Goal: Information Seeking & Learning: Compare options

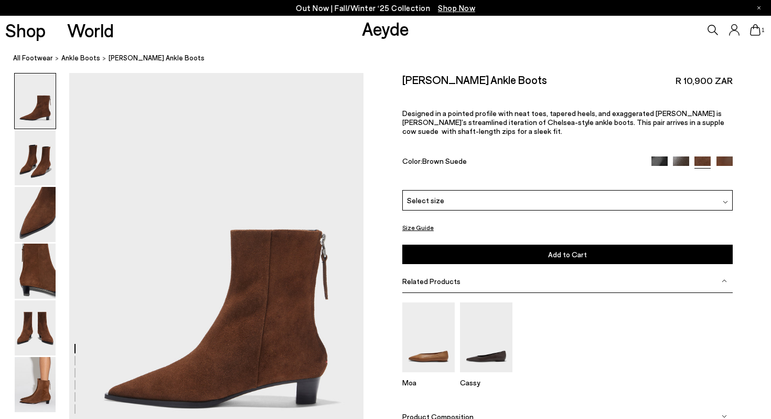
click at [728, 160] on img at bounding box center [724, 164] width 16 height 16
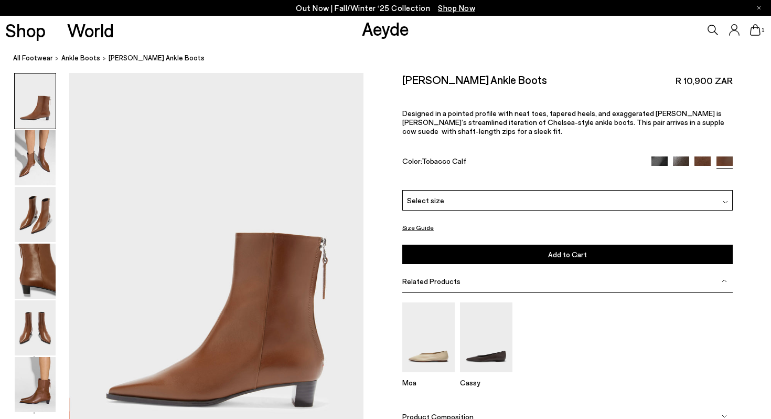
click at [676, 162] on img at bounding box center [681, 164] width 16 height 16
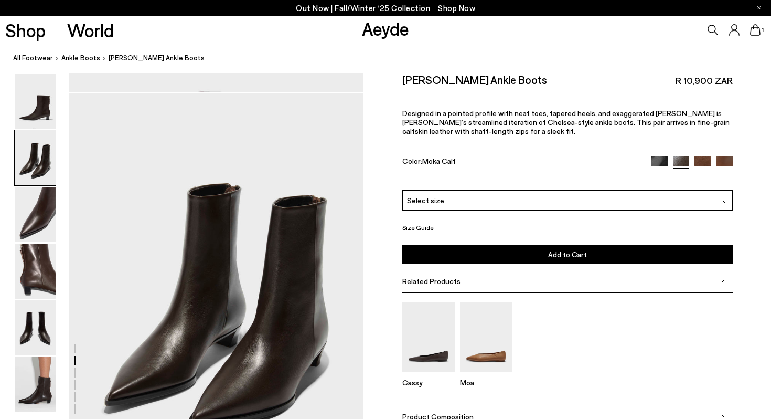
scroll to position [431, 0]
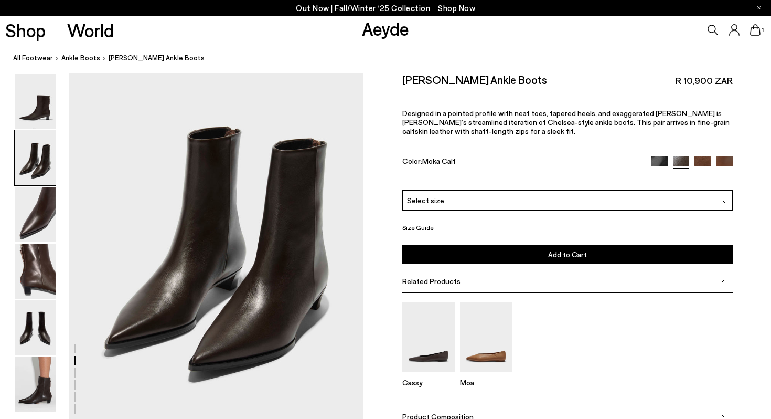
click at [68, 58] on span "ankle boots" at bounding box center [80, 57] width 39 height 8
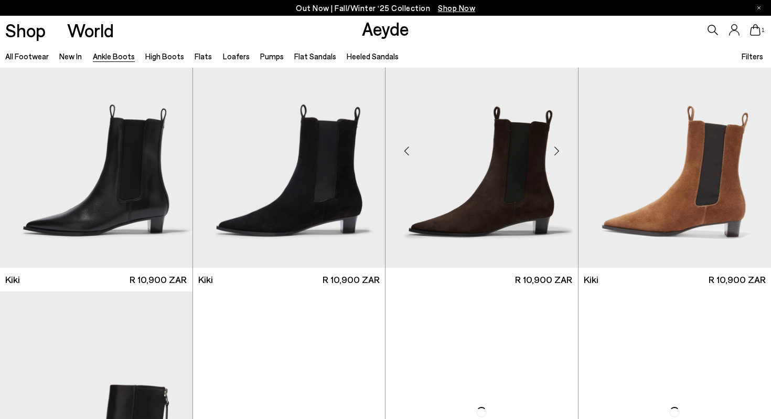
scroll to position [1371, 0]
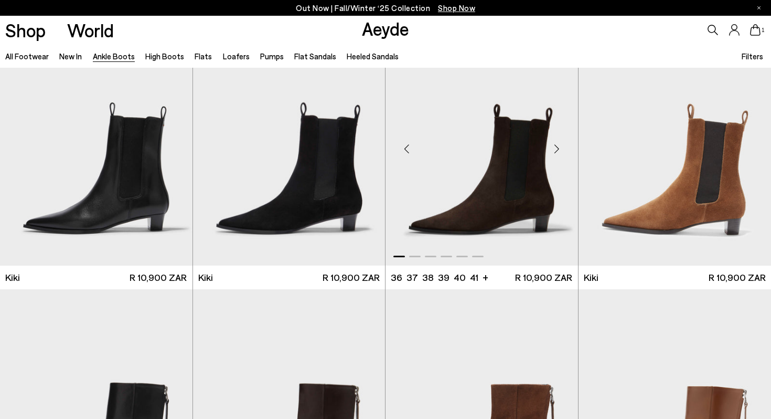
click at [488, 206] on img "1 / 6" at bounding box center [482, 145] width 192 height 242
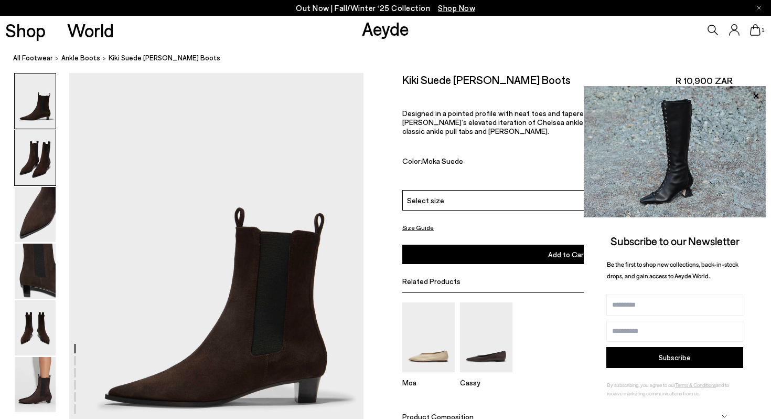
click at [33, 153] on img at bounding box center [35, 157] width 41 height 55
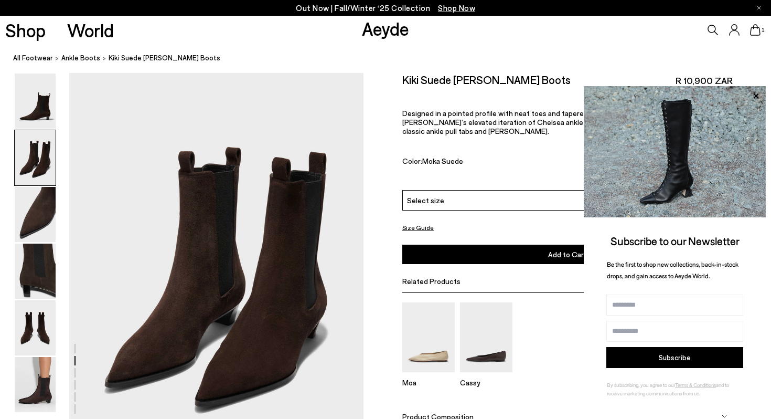
scroll to position [395, 0]
click at [28, 226] on img at bounding box center [35, 214] width 41 height 55
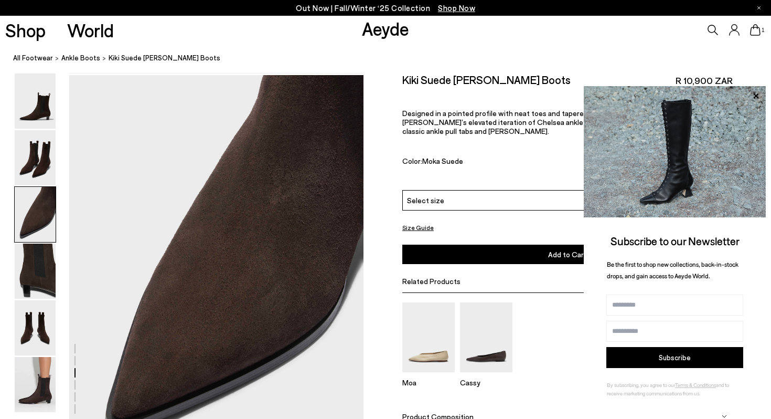
scroll to position [789, 0]
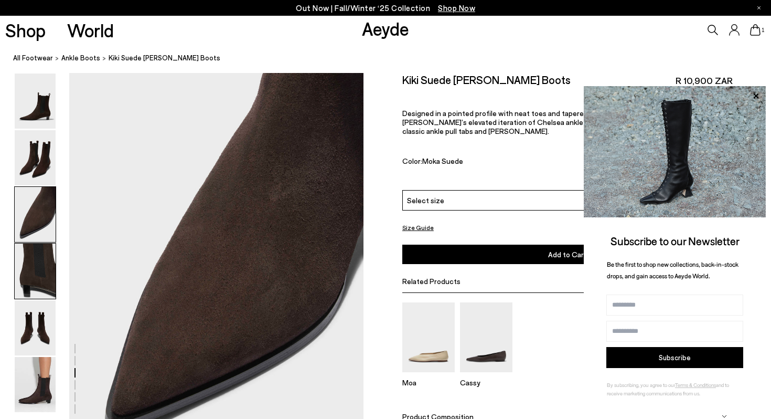
click at [26, 280] on img at bounding box center [35, 270] width 41 height 55
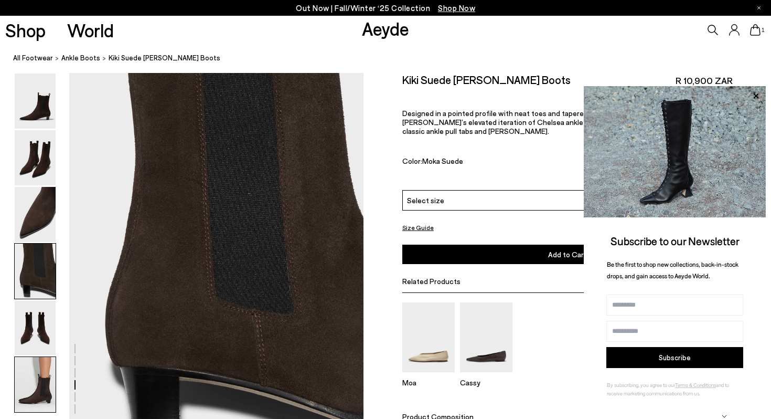
click at [51, 383] on img at bounding box center [35, 384] width 41 height 55
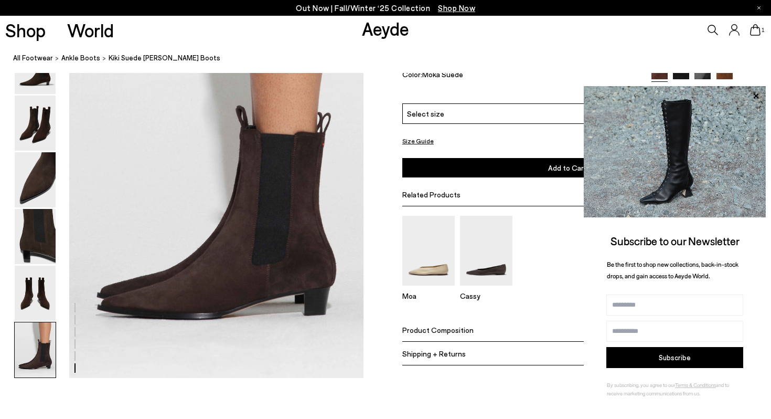
scroll to position [2060, 0]
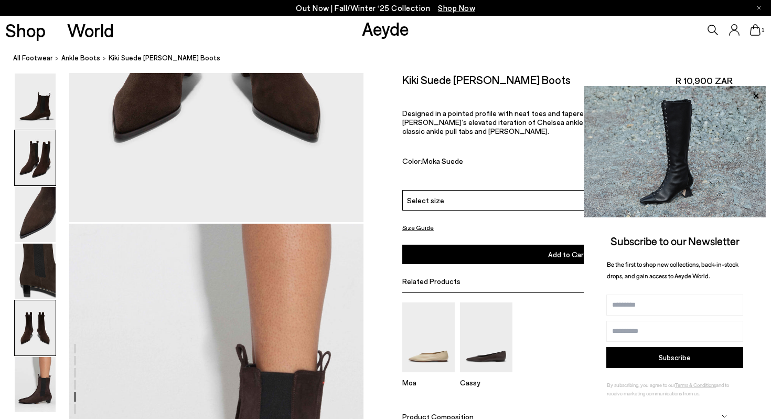
click at [32, 159] on img at bounding box center [35, 157] width 41 height 55
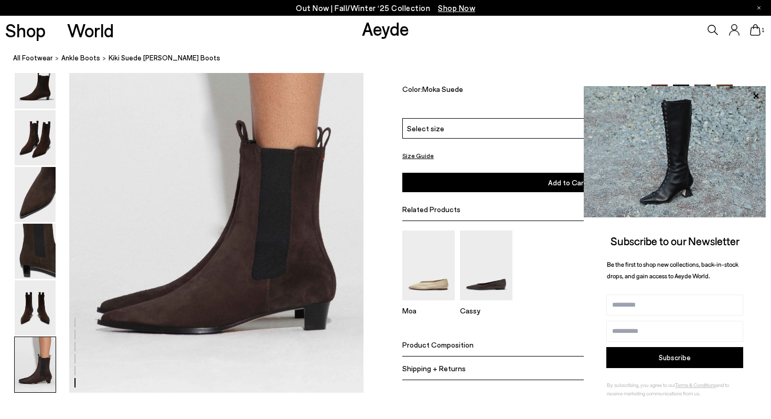
scroll to position [2052, 0]
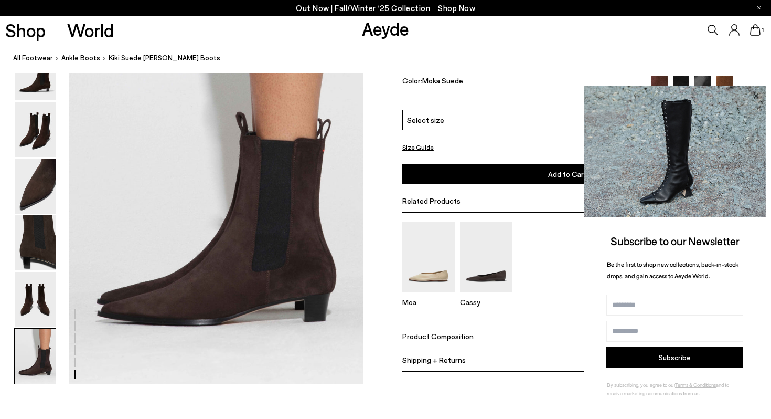
click at [761, 93] on icon at bounding box center [756, 96] width 14 height 14
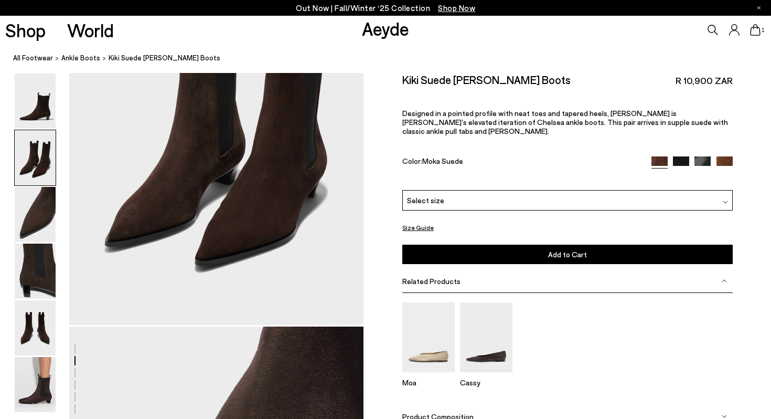
scroll to position [371, 0]
